Goal: Task Accomplishment & Management: Complete application form

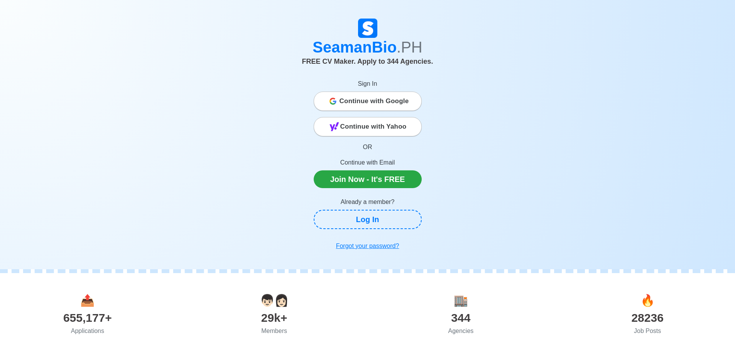
click at [367, 101] on span "Continue with Google" at bounding box center [374, 100] width 69 height 15
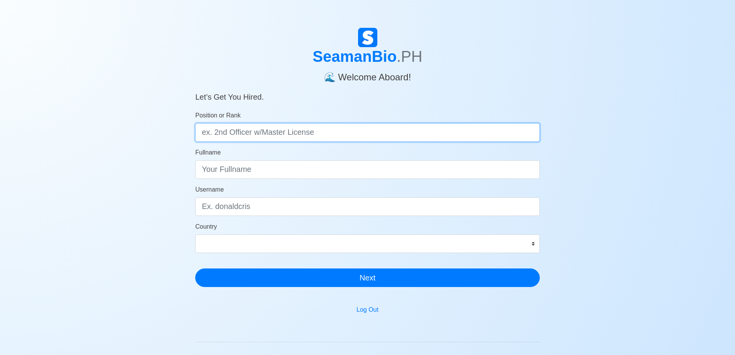
click at [346, 130] on input "Position or Rank" at bounding box center [367, 132] width 345 height 19
type input "R"
drag, startPoint x: 286, startPoint y: 130, endPoint x: 166, endPoint y: 127, distance: 119.3
click at [119, 122] on div "SeamanBio .PH 🌊 Welcome Aboard! Let’s Get You Hired. Position or Rank Ordinary …" at bounding box center [367, 231] width 735 height 407
type input "D"
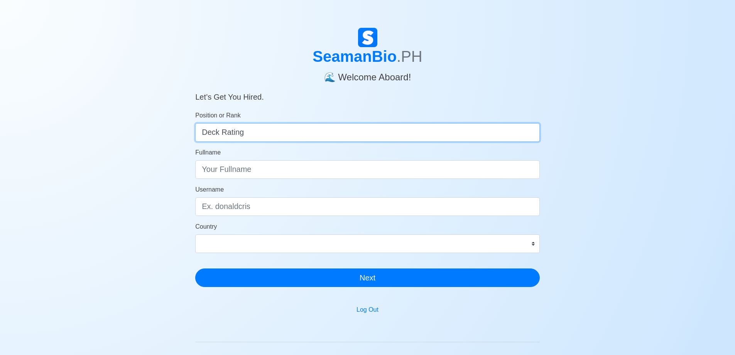
drag, startPoint x: 220, startPoint y: 133, endPoint x: 137, endPoint y: 132, distance: 83.3
click at [145, 133] on div "SeamanBio .PH 🌊 Welcome Aboard! Let’s Get You Hired. Position or Rank Deck Rati…" at bounding box center [367, 231] width 735 height 407
type input "ordinary Seaman"
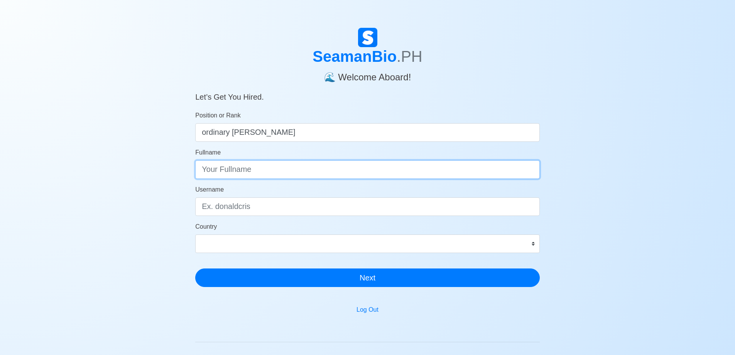
click at [310, 171] on input "Fullname" at bounding box center [367, 169] width 345 height 19
type input "Julius Carvell M. Cleofe"
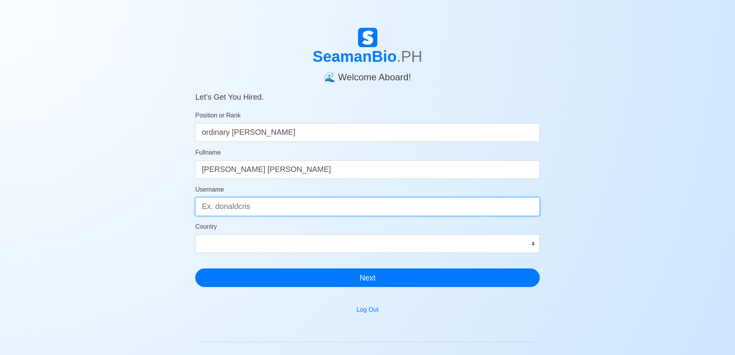
click at [265, 204] on input "Username" at bounding box center [367, 206] width 345 height 19
type input "jcmcleofe"
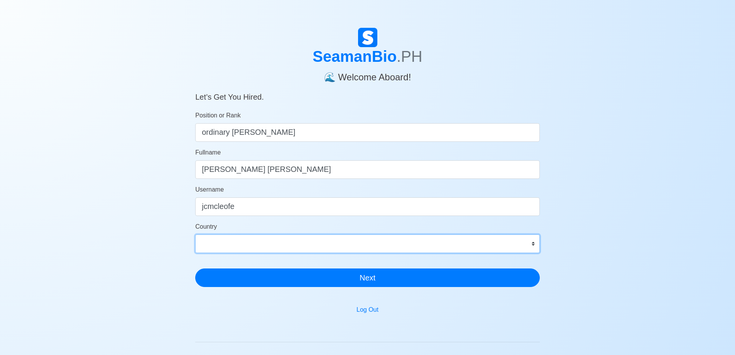
click at [242, 238] on select "Afghanistan Åland Islands Albania Algeria American Samoa Andorra Angola Anguill…" at bounding box center [367, 243] width 345 height 19
select select "PH"
click at [195, 234] on select "Afghanistan Åland Islands Albania Algeria American Samoa Andorra Angola Anguill…" at bounding box center [367, 243] width 345 height 19
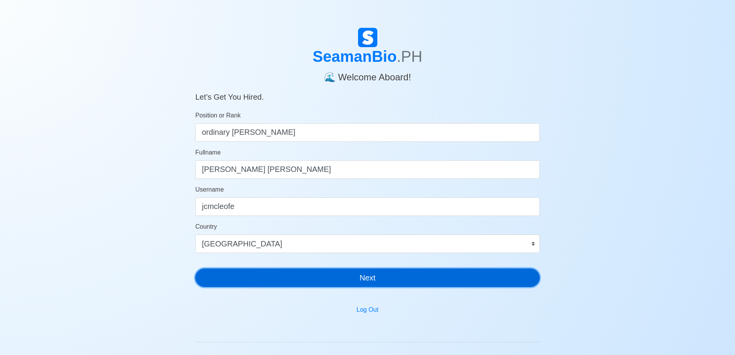
click at [354, 279] on button "Next" at bounding box center [367, 277] width 345 height 19
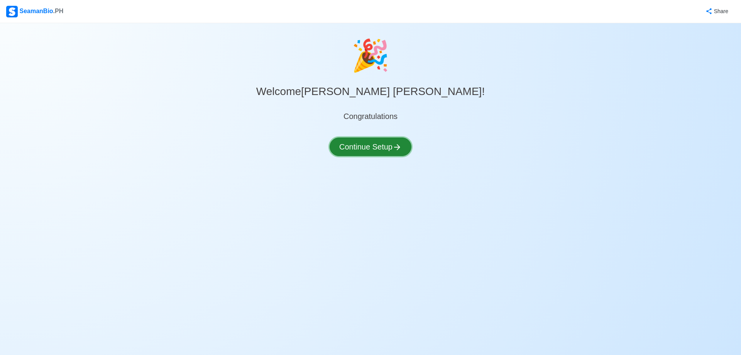
click at [365, 146] on button "Continue Setup" at bounding box center [370, 146] width 82 height 19
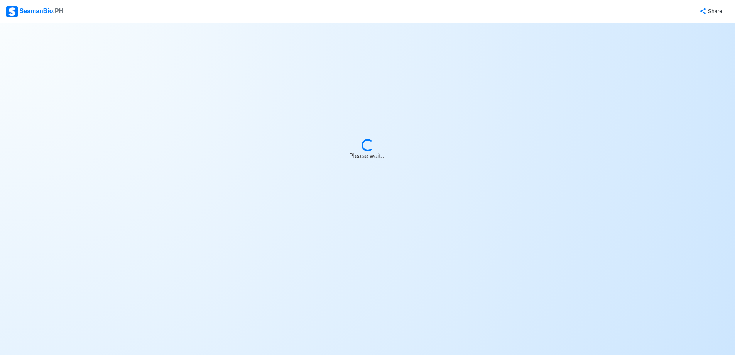
select select "Visible for Hiring"
select select "PH"
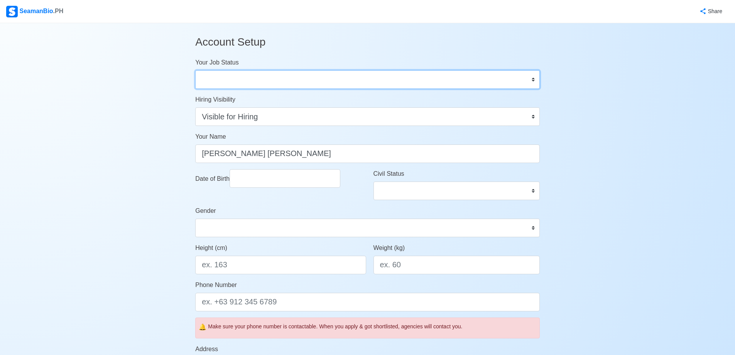
click at [331, 80] on select "Onboard Actively Looking for Job Not Looking for Job" at bounding box center [367, 79] width 345 height 19
select select "Actively Looking for Job"
click at [195, 70] on select "Onboard Actively Looking for Job Not Looking for Job" at bounding box center [367, 79] width 345 height 19
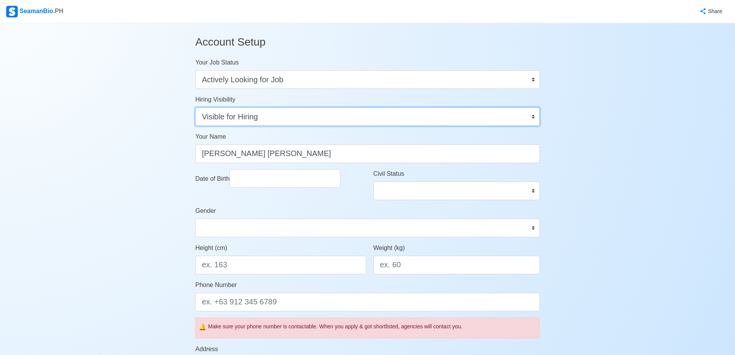
click at [287, 117] on select "Visible for Hiring Not Visible for Hiring" at bounding box center [367, 116] width 345 height 19
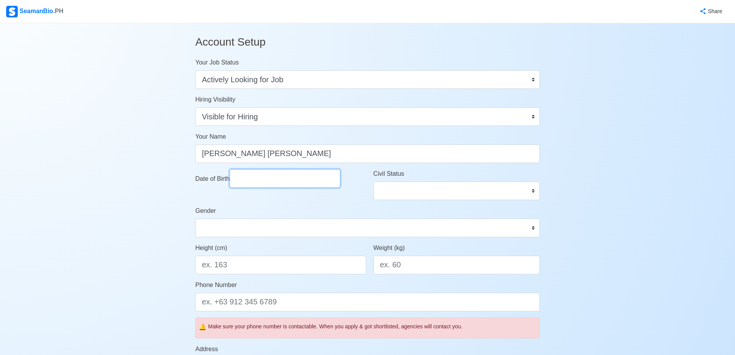
click at [278, 177] on input "Date of Birth" at bounding box center [285, 178] width 111 height 19
select select "****"
select select "*******"
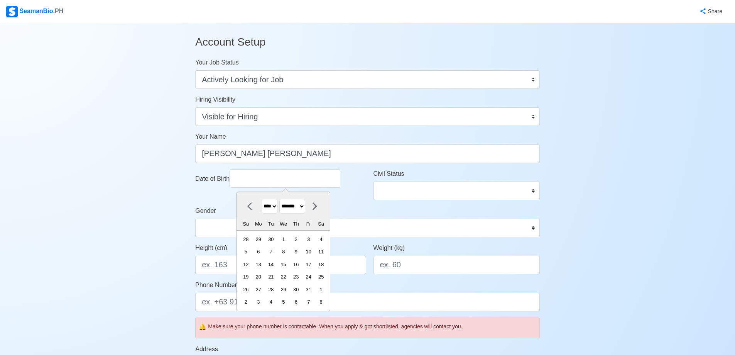
click at [269, 207] on select "**** **** **** **** **** **** **** **** **** **** **** **** **** **** **** ****…" at bounding box center [270, 206] width 16 height 15
select select "****"
click at [262, 199] on select "**** **** **** **** **** **** **** **** **** **** **** **** **** **** **** ****…" at bounding box center [270, 206] width 16 height 15
click at [301, 286] on div "29" at bounding box center [296, 289] width 10 height 10
type input "10/29/1987"
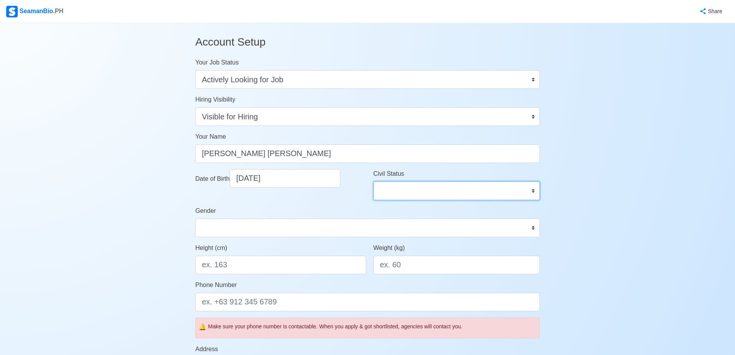
click at [408, 186] on select "Single Married Widowed Separated" at bounding box center [456, 190] width 166 height 19
select select "Married"
click at [373, 181] on select "Single Married Widowed Separated" at bounding box center [456, 190] width 166 height 19
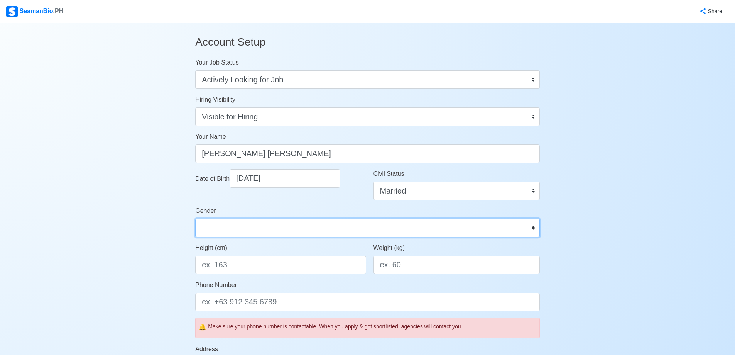
click at [250, 226] on select "Male Female" at bounding box center [367, 227] width 345 height 19
select select "[DEMOGRAPHIC_DATA]"
click at [195, 218] on select "Male Female" at bounding box center [367, 227] width 345 height 19
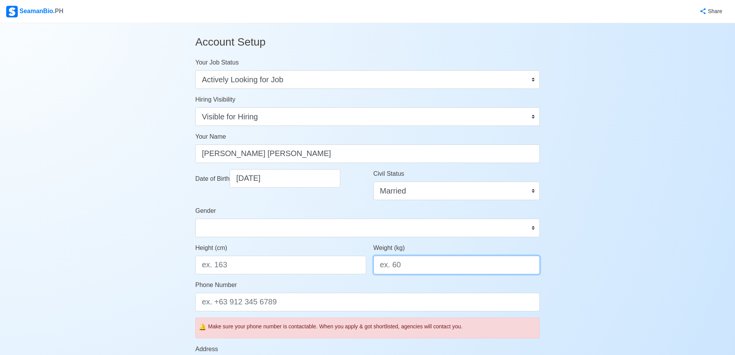
click at [417, 261] on input "Weight (kg)" at bounding box center [456, 264] width 166 height 19
type input "88"
click at [258, 264] on input "Height (cm)" at bounding box center [280, 264] width 171 height 19
type input "163"
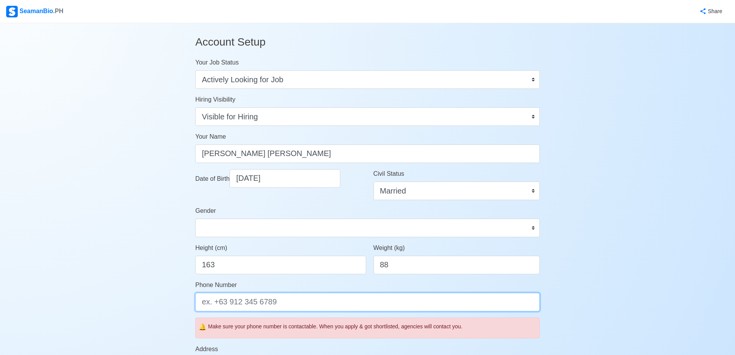
click at [259, 304] on input "Phone Number" at bounding box center [367, 301] width 345 height 19
type input "0"
type input "[PHONE_NUMBER]"
click at [138, 283] on div "Account Setup Your Job Status Onboard Actively Looking for Job Not Looking for …" at bounding box center [367, 357] width 735 height 669
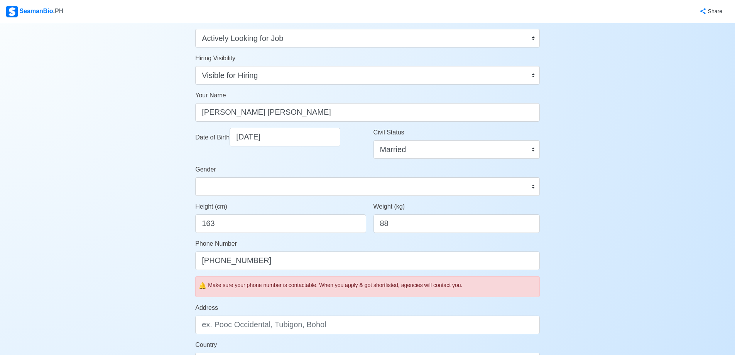
scroll to position [77, 0]
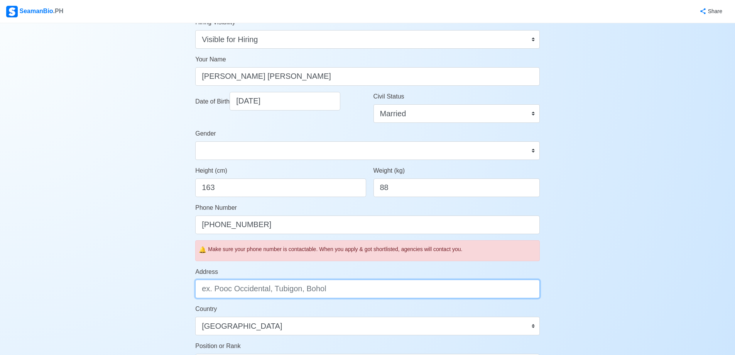
click at [298, 287] on input "Address" at bounding box center [367, 288] width 345 height 19
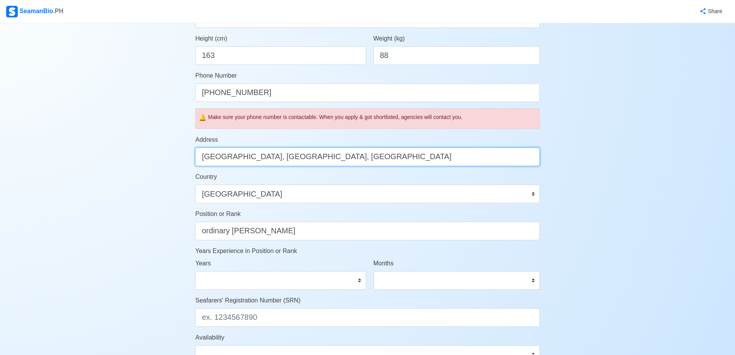
scroll to position [231, 0]
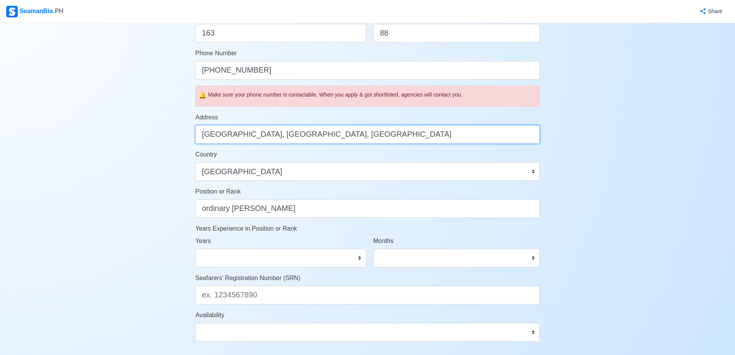
type input "Pooc Occidental, Tubigon, Bohol"
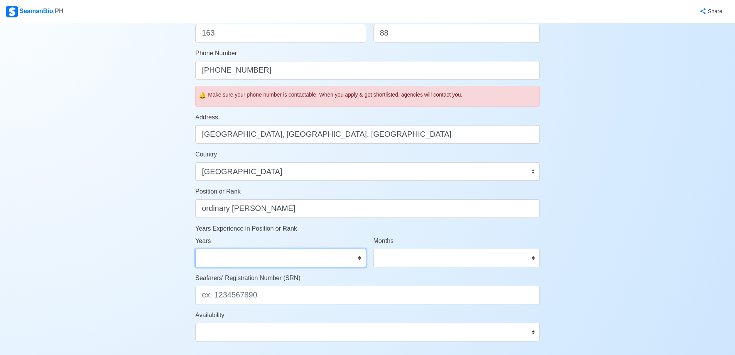
click at [283, 259] on select "0 1 2 3 4 5 6 7 8 9 10 11 12 13 14 15 16 17 18 19 20 21 22 23 24 25 26 27 28 29…" at bounding box center [280, 257] width 171 height 19
select select "1"
click at [195, 248] on select "0 1 2 3 4 5 6 7 8 9 10 11 12 13 14 15 16 17 18 19 20 21 22 23 24 25 26 27 28 29…" at bounding box center [280, 257] width 171 height 19
click at [154, 206] on div "Account Setup Your Job Status Onboard Actively Looking for Job Not Looking for …" at bounding box center [367, 126] width 735 height 669
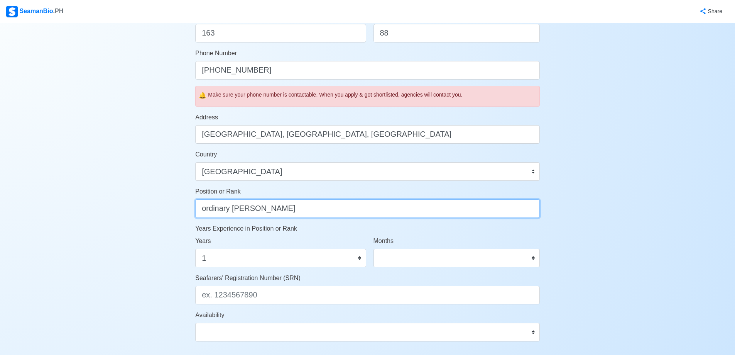
drag, startPoint x: 286, startPoint y: 209, endPoint x: 165, endPoint y: 198, distance: 121.3
click at [159, 198] on div "Account Setup Your Job Status Onboard Actively Looking for Job Not Looking for …" at bounding box center [367, 126] width 735 height 669
type input "Mess Man"
click at [445, 230] on p "Years Experience in Position or Rank" at bounding box center [367, 228] width 345 height 9
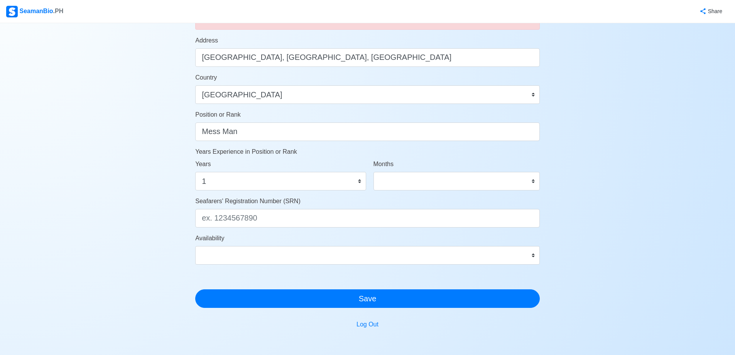
scroll to position [309, 0]
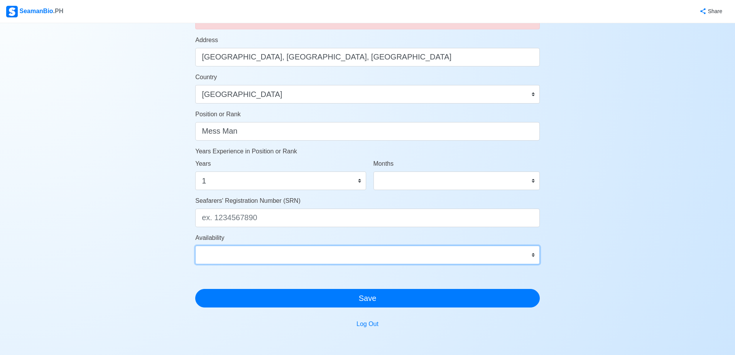
click at [300, 254] on select "Immediate Nov 2025 Dec 2025 Jan 2026 Feb 2026 Mar 2026 Apr 2026 May 2026 Jun 20…" at bounding box center [367, 254] width 345 height 19
click at [269, 253] on select "Immediate Nov 2025 Dec 2025 Jan 2026 Feb 2026 Mar 2026 Apr 2026 May 2026 Jun 20…" at bounding box center [367, 254] width 345 height 19
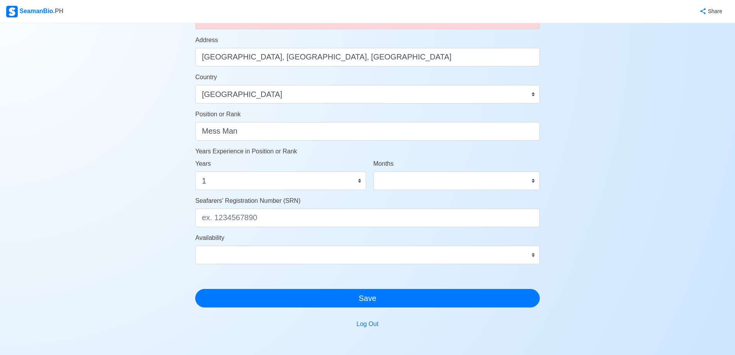
click at [144, 192] on div "Account Setup Your Job Status Onboard Actively Looking for Job Not Looking for …" at bounding box center [367, 48] width 735 height 669
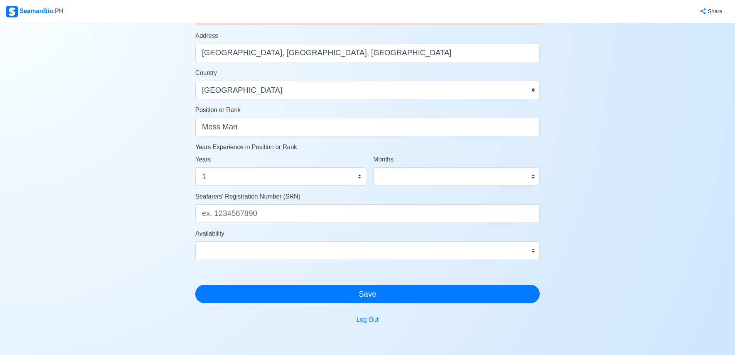
scroll to position [347, 0]
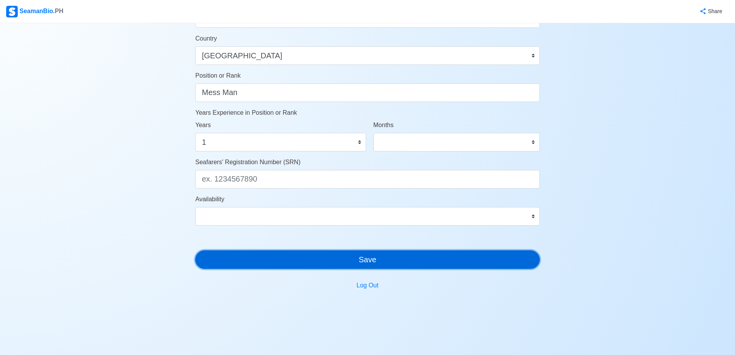
click at [333, 256] on button "Save" at bounding box center [367, 259] width 345 height 19
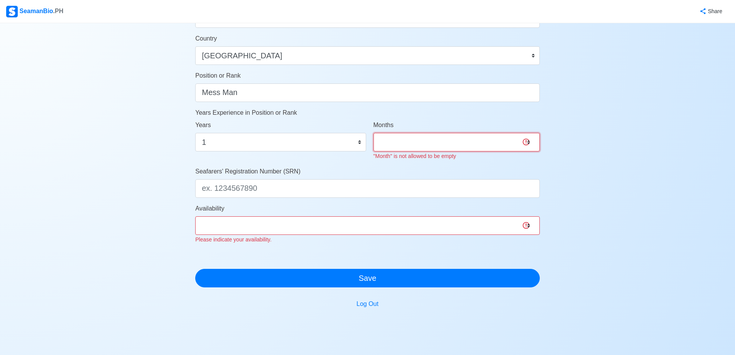
click at [449, 141] on select "0 1 2 3 4 5 6 7 8 9 10 11" at bounding box center [456, 142] width 166 height 19
select select "9"
click at [373, 133] on select "0 1 2 3 4 5 6 7 8 9 10 11" at bounding box center [456, 142] width 166 height 19
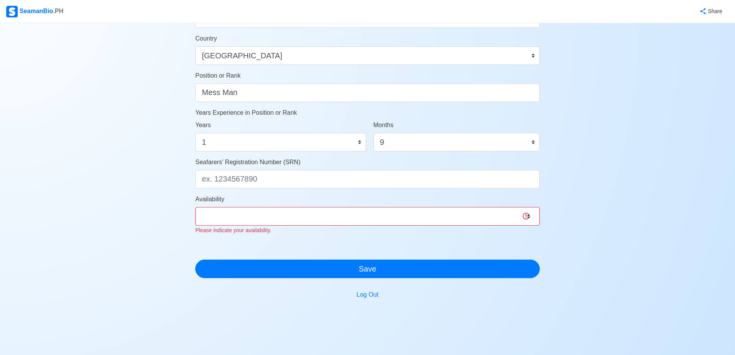
click at [280, 218] on select "Immediate Nov 2025 Dec 2025 Jan 2026 Feb 2026 Mar 2026 Apr 2026 May 2026 Jun 20…" at bounding box center [367, 216] width 345 height 19
select select "4102416000000"
click at [195, 207] on select "Immediate Nov 2025 Dec 2025 Jan 2026 Feb 2026 Mar 2026 Apr 2026 May 2026 Jun 20…" at bounding box center [367, 216] width 345 height 19
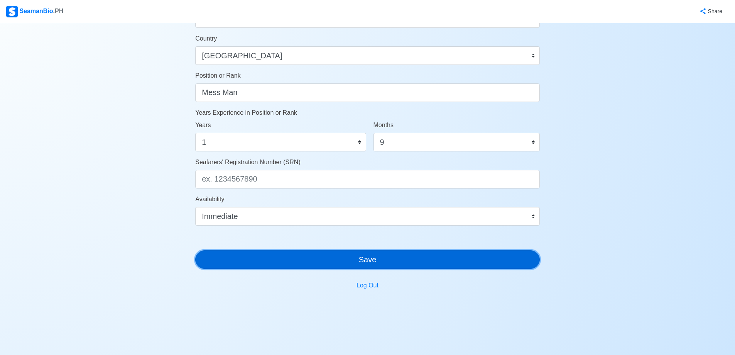
click at [316, 269] on div "Account Setup Your Job Status Onboard Actively Looking for Job Not Looking for …" at bounding box center [367, 10] width 345 height 657
click at [337, 261] on button "Save" at bounding box center [367, 259] width 345 height 19
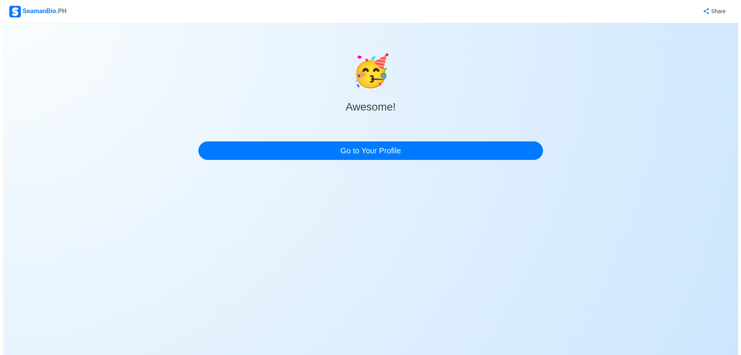
scroll to position [0, 0]
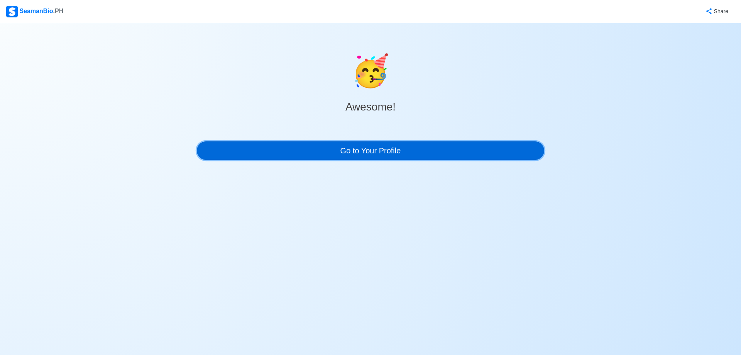
click at [365, 152] on link "Go to Your Profile" at bounding box center [370, 150] width 347 height 19
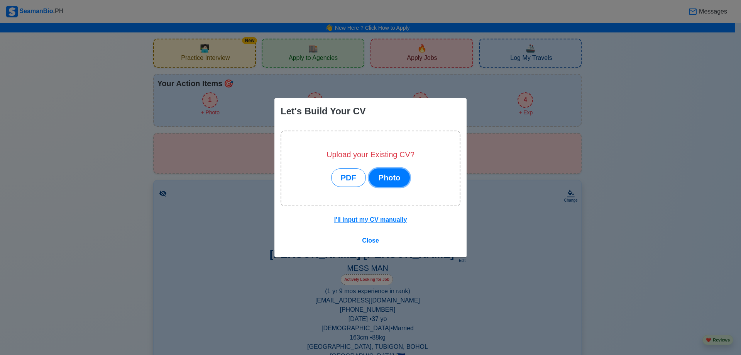
click at [386, 176] on button "Photo" at bounding box center [389, 177] width 41 height 19
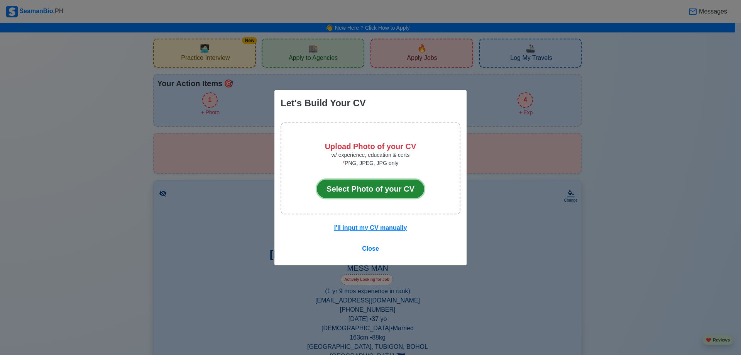
click at [364, 188] on button "Select Photo of your CV" at bounding box center [370, 188] width 107 height 19
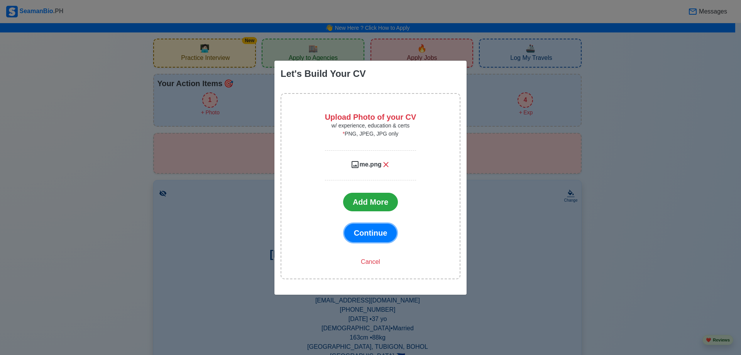
click at [363, 226] on button "Continue" at bounding box center [370, 232] width 53 height 19
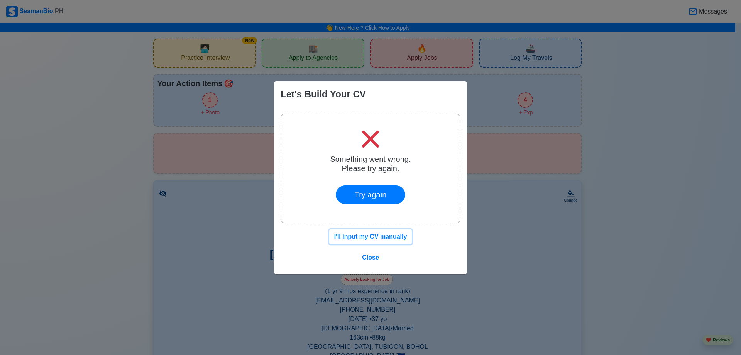
click at [361, 235] on u "I'll input my CV manually" at bounding box center [370, 236] width 73 height 7
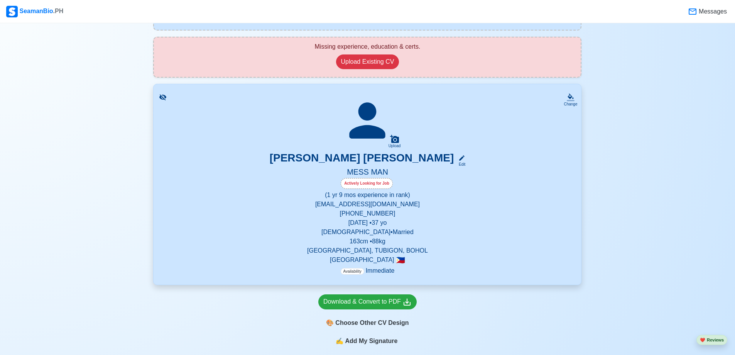
scroll to position [77, 0]
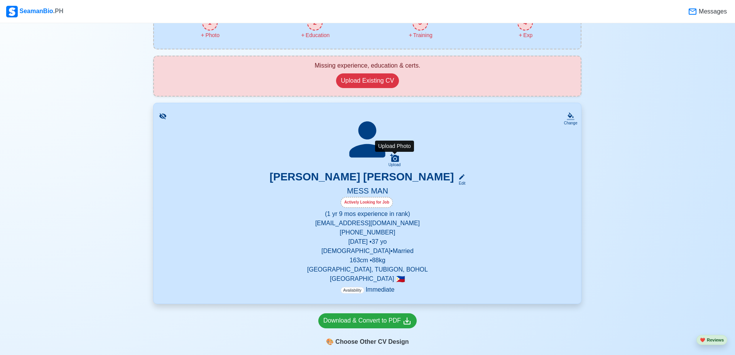
click at [392, 160] on icon at bounding box center [394, 158] width 9 height 8
click at [0, 0] on input "Upload" at bounding box center [0, 0] width 0 height 0
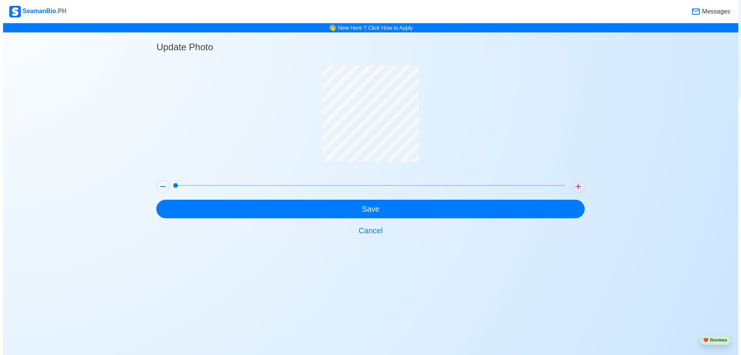
scroll to position [0, 0]
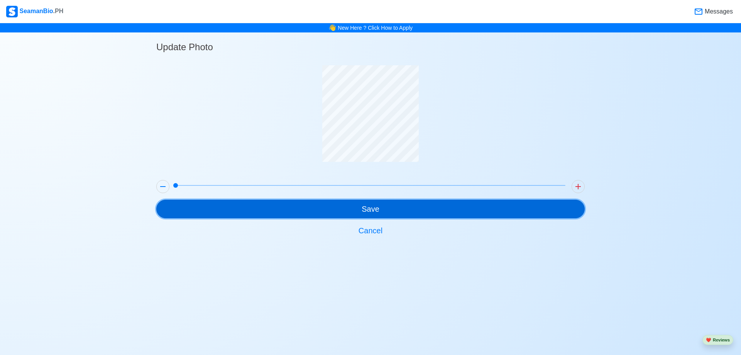
click at [363, 209] on button "Save" at bounding box center [370, 208] width 428 height 19
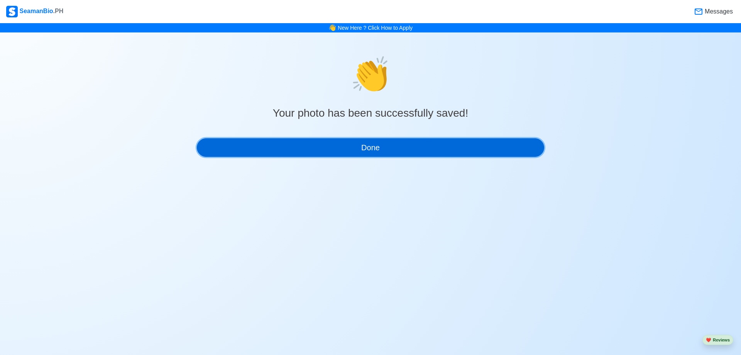
click at [367, 147] on button "Done" at bounding box center [370, 147] width 347 height 19
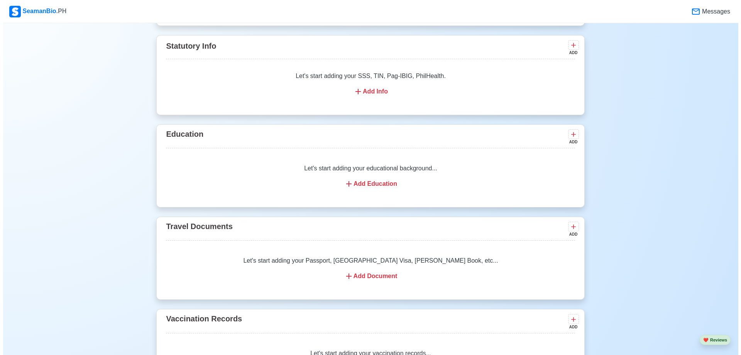
scroll to position [502, 0]
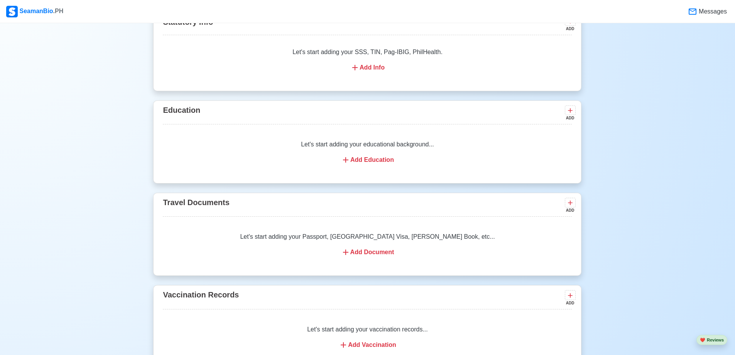
click at [375, 167] on div "Let's start adding your educational background... Add Education" at bounding box center [367, 151] width 409 height 43
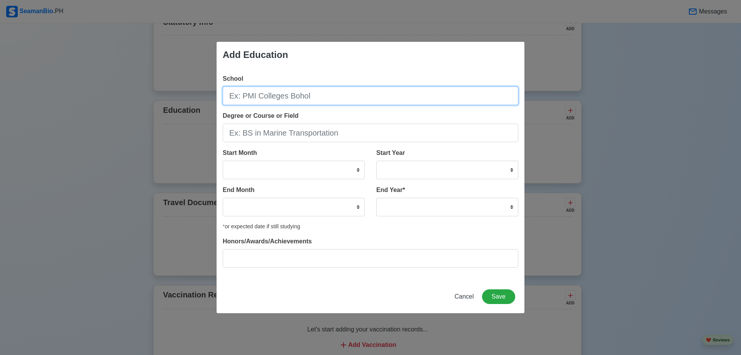
click at [311, 96] on input "School" at bounding box center [371, 95] width 296 height 19
type input "U"
type input "UC-Metc [GEOGRAPHIC_DATA]"
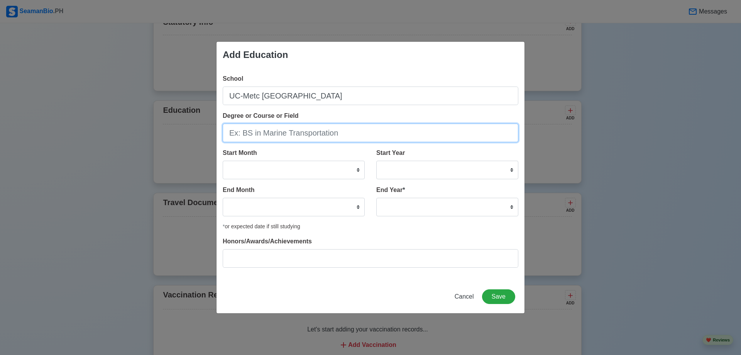
click at [304, 130] on input "Degree or Course or Field" at bounding box center [371, 132] width 296 height 19
type input "BS in Marine Transportation"
click at [309, 147] on div "School UC-Metc [GEOGRAPHIC_DATA] Degree or Course or Field BS in Marine Transpo…" at bounding box center [370, 174] width 308 height 212
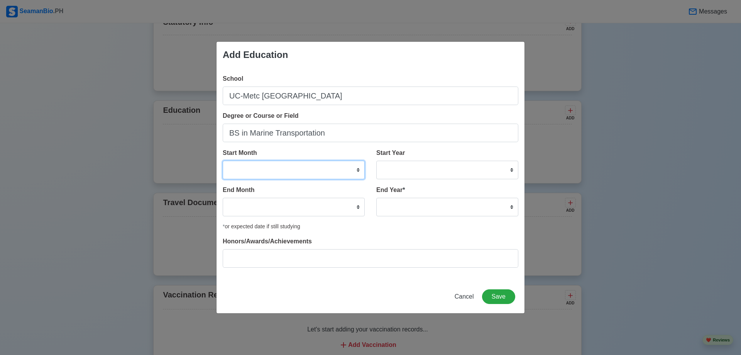
click at [314, 171] on select "January February March April May June July August September October November De…" at bounding box center [294, 170] width 142 height 19
click at [329, 169] on select "January February March April May June July August September October November De…" at bounding box center [294, 170] width 142 height 19
select select "June"
click at [223, 161] on select "January February March April May June July August September October November De…" at bounding box center [294, 170] width 142 height 19
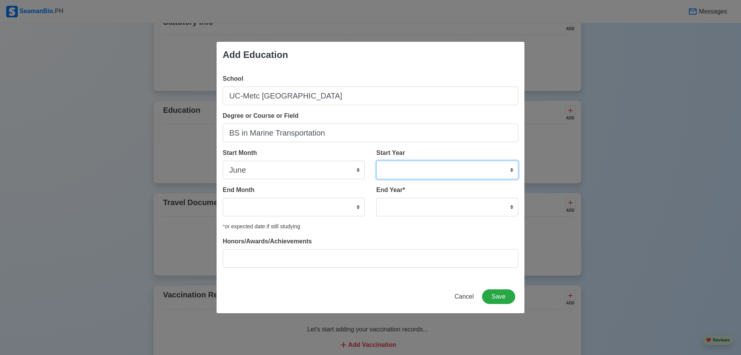
click at [402, 169] on select "2025 2024 2023 2022 2021 2020 2019 2018 2017 2016 2015 2014 2013 2012 2011 2010…" at bounding box center [447, 170] width 142 height 19
select select "2005"
click at [376, 161] on select "2025 2024 2023 2022 2021 2020 2019 2018 2017 2016 2015 2014 2013 2012 2011 2010…" at bounding box center [447, 170] width 142 height 19
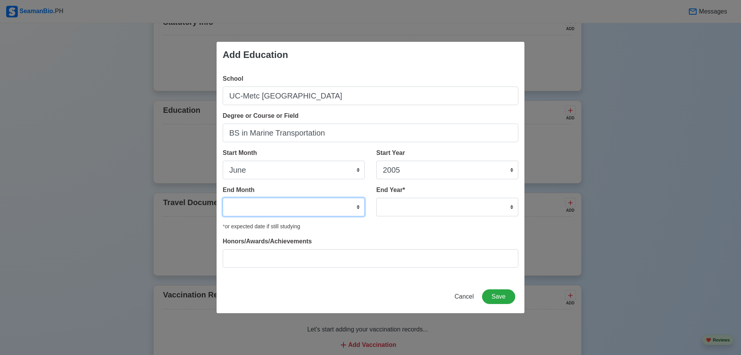
click at [275, 201] on select "January February March April May June July August September October November De…" at bounding box center [294, 207] width 142 height 19
select select "October"
click at [223, 198] on select "January February March April May June July August September October November De…" at bounding box center [294, 207] width 142 height 19
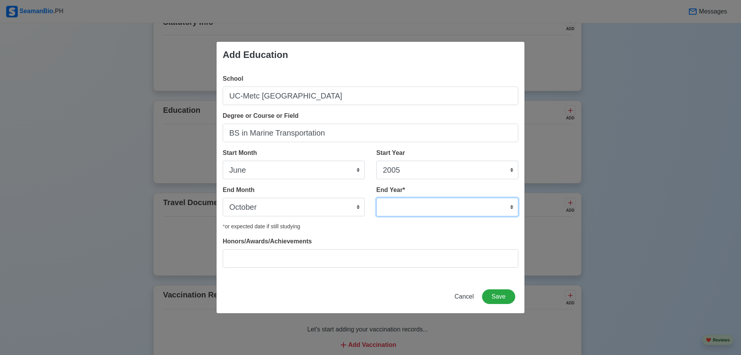
click at [428, 207] on select "2035 2034 2033 2032 2031 2030 2029 2028 2027 2026 2025 2024 2023 2022 2021 2020…" at bounding box center [447, 207] width 142 height 19
select select "2008"
click at [376, 198] on select "2035 2034 2033 2032 2031 2030 2029 2028 2027 2026 2025 2024 2023 2022 2021 2020…" at bounding box center [447, 207] width 142 height 19
click at [345, 231] on div "School UC-Metc [GEOGRAPHIC_DATA] Degree or Course or Field BS in Marine Transpo…" at bounding box center [370, 174] width 308 height 212
click at [497, 295] on button "Save" at bounding box center [498, 296] width 33 height 15
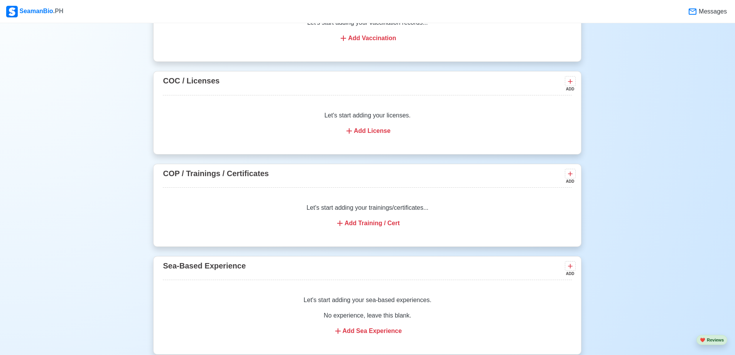
scroll to position [810, 0]
click at [377, 220] on div "Let's start adding your trainings/certificates... Add Training / Cert" at bounding box center [367, 214] width 409 height 43
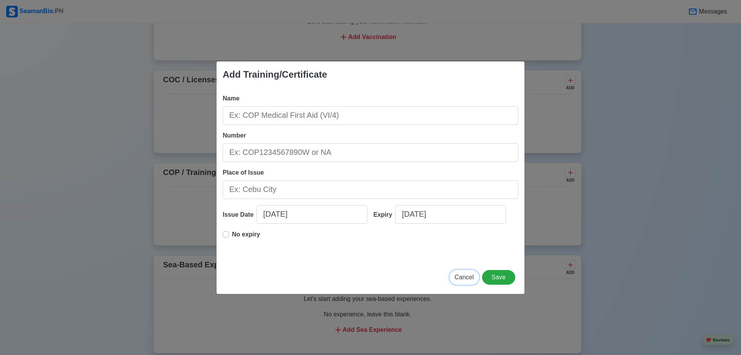
click at [467, 275] on span "Cancel" at bounding box center [463, 277] width 19 height 7
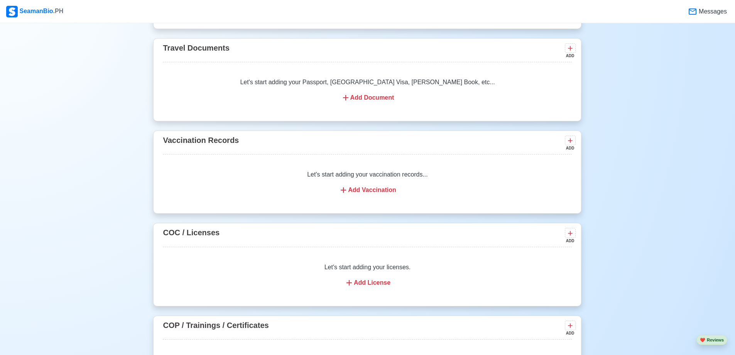
scroll to position [656, 0]
